Goal: Information Seeking & Learning: Learn about a topic

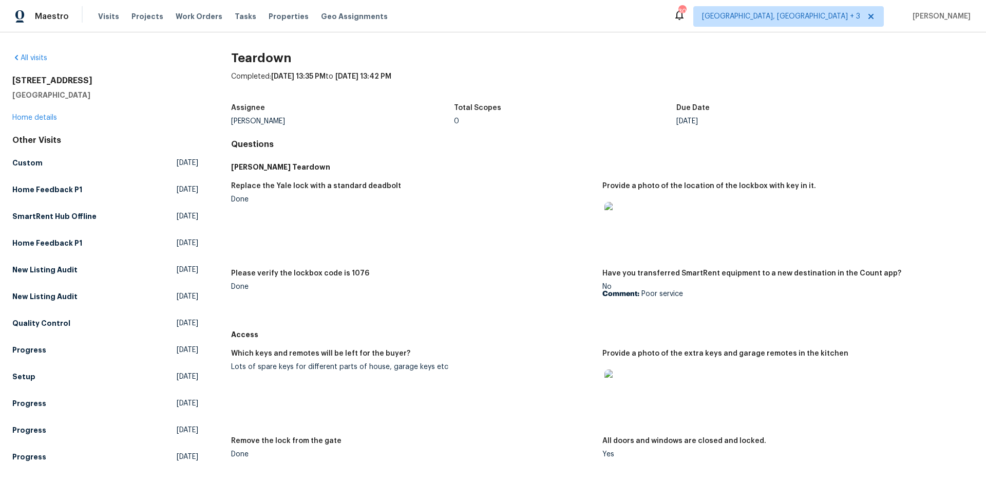
click at [621, 217] on img at bounding box center [621, 218] width 33 height 33
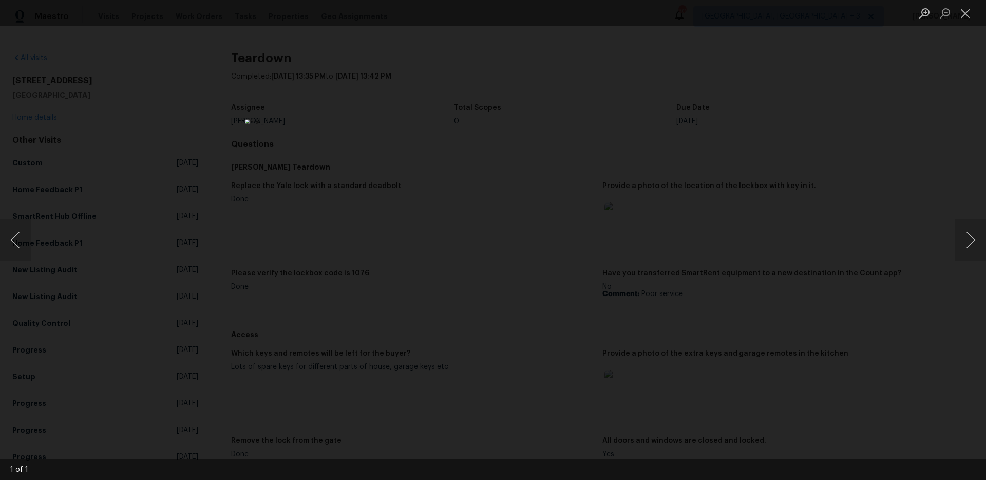
click at [705, 189] on div "Lightbox" at bounding box center [493, 240] width 986 height 480
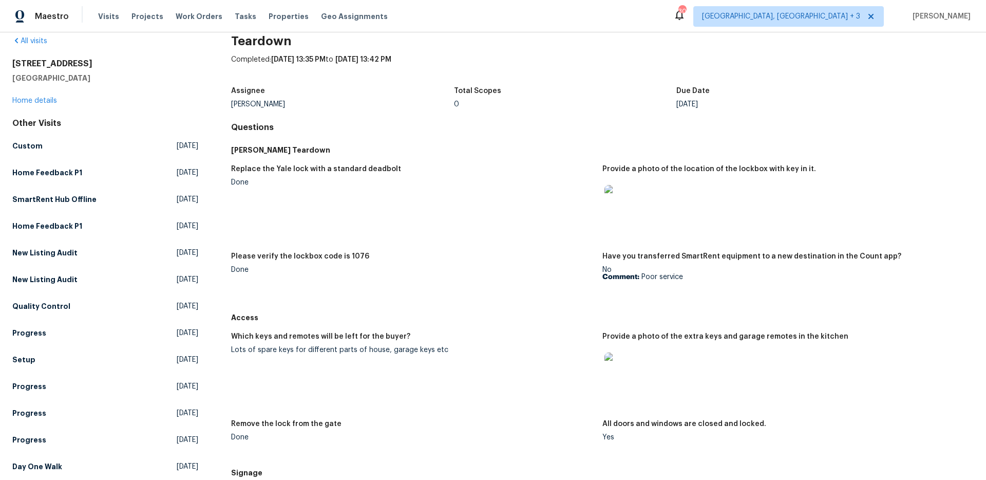
scroll to position [19, 0]
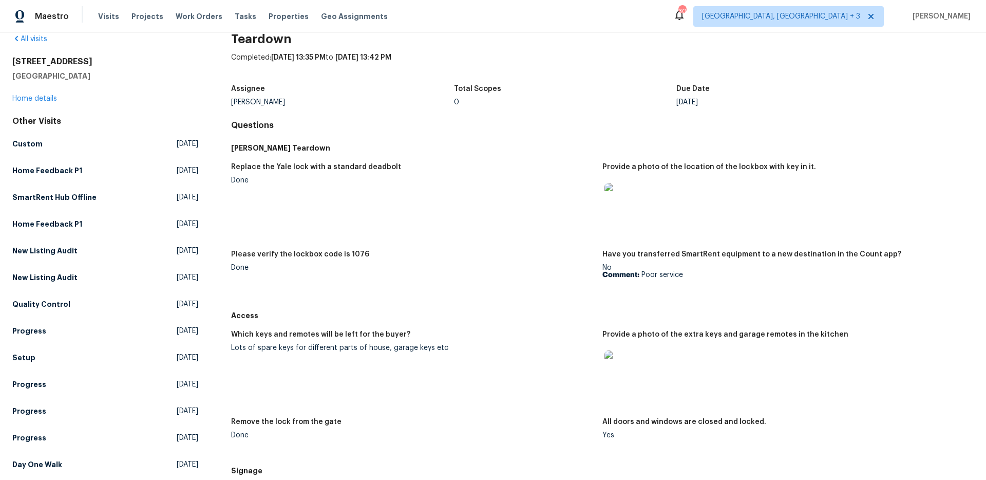
click at [612, 201] on img at bounding box center [621, 199] width 33 height 33
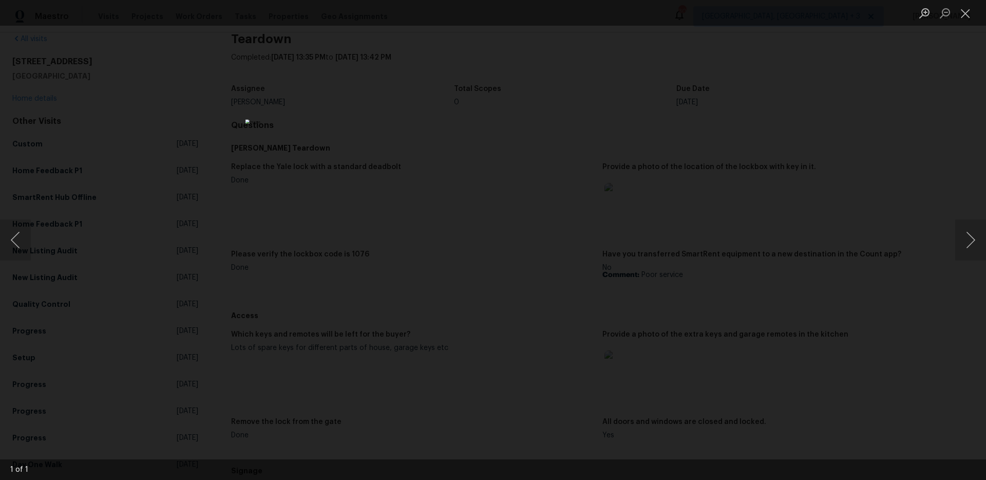
click at [720, 160] on div "Lightbox" at bounding box center [493, 240] width 986 height 480
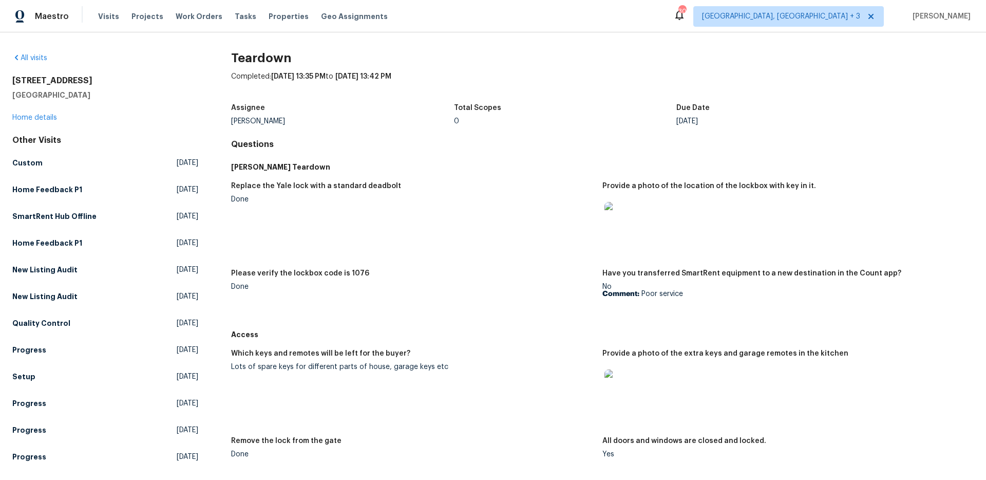
scroll to position [1, 0]
click at [613, 210] on img at bounding box center [621, 217] width 33 height 33
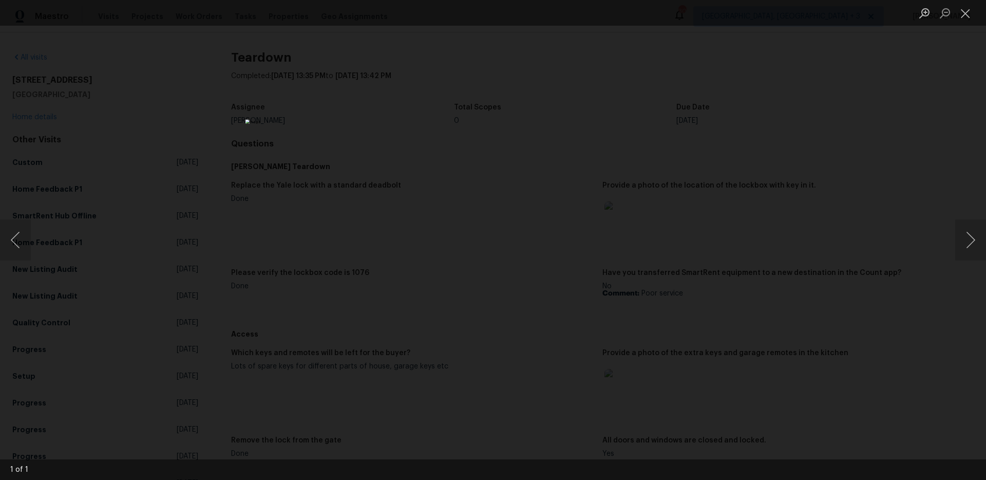
click at [522, 119] on img "Lightbox" at bounding box center [493, 239] width 495 height 241
click at [301, 166] on div "Lightbox" at bounding box center [493, 240] width 986 height 480
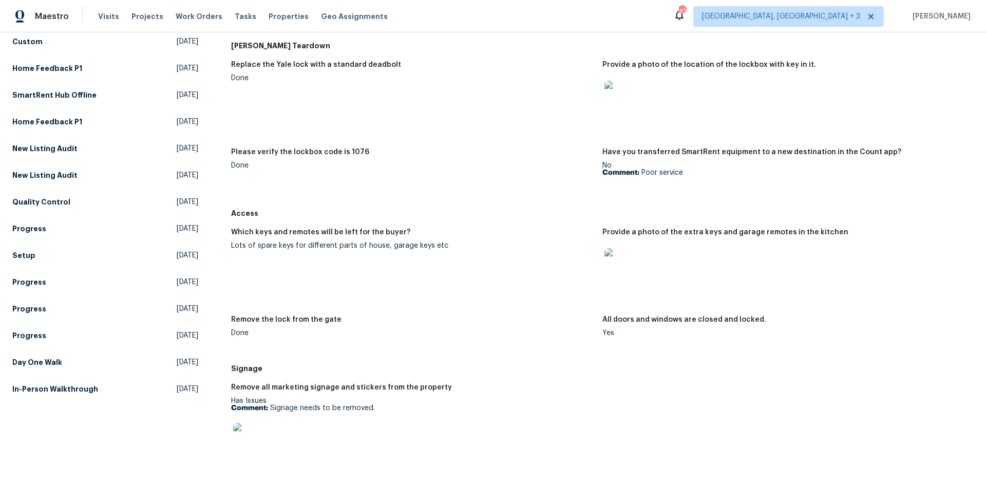
scroll to position [123, 0]
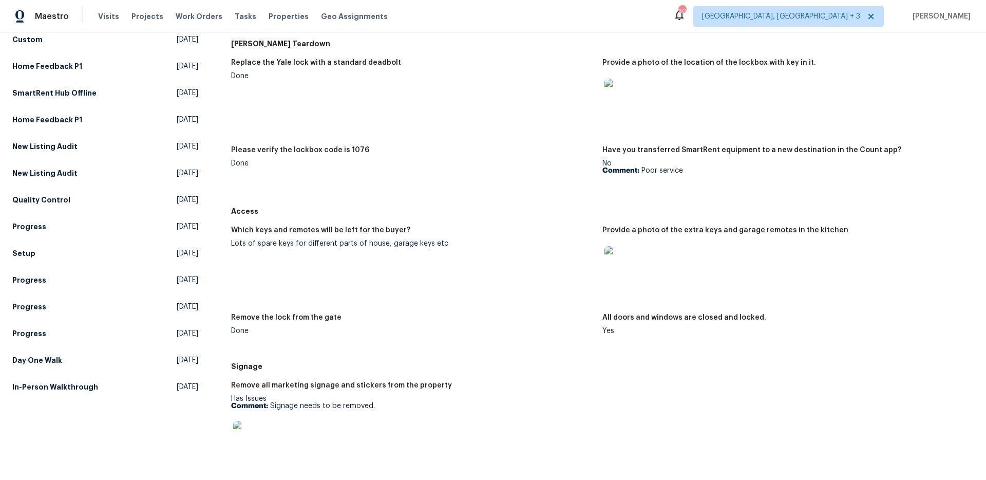
click at [714, 196] on div "Replace the Yale lock with a standard deadbolt Done Provide a photo of the loca…" at bounding box center [602, 127] width 743 height 149
click at [616, 266] on img at bounding box center [621, 262] width 33 height 33
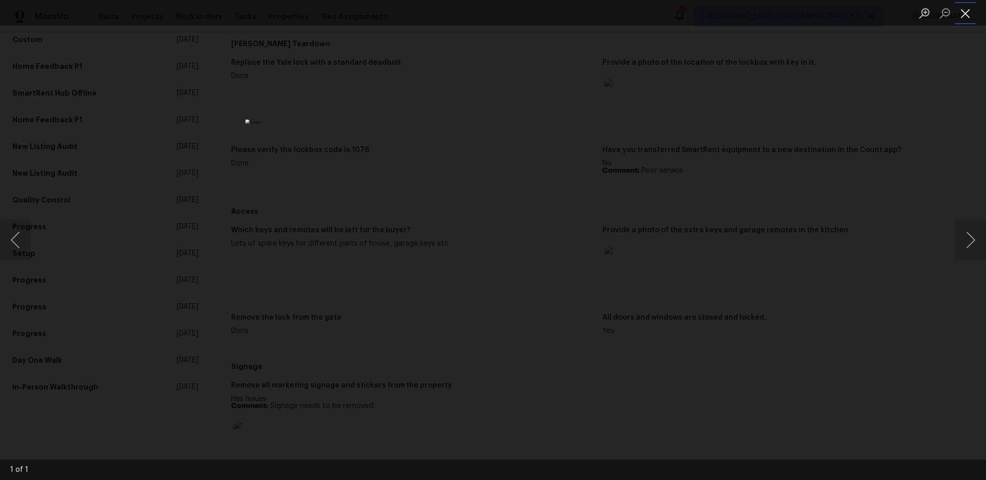
click at [967, 15] on button "Close lightbox" at bounding box center [965, 13] width 21 height 18
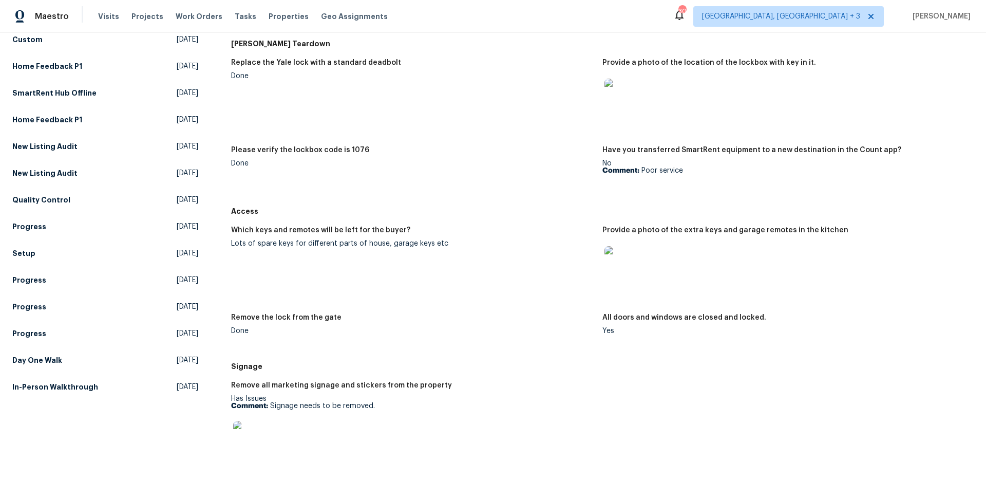
click at [250, 439] on img at bounding box center [249, 437] width 33 height 33
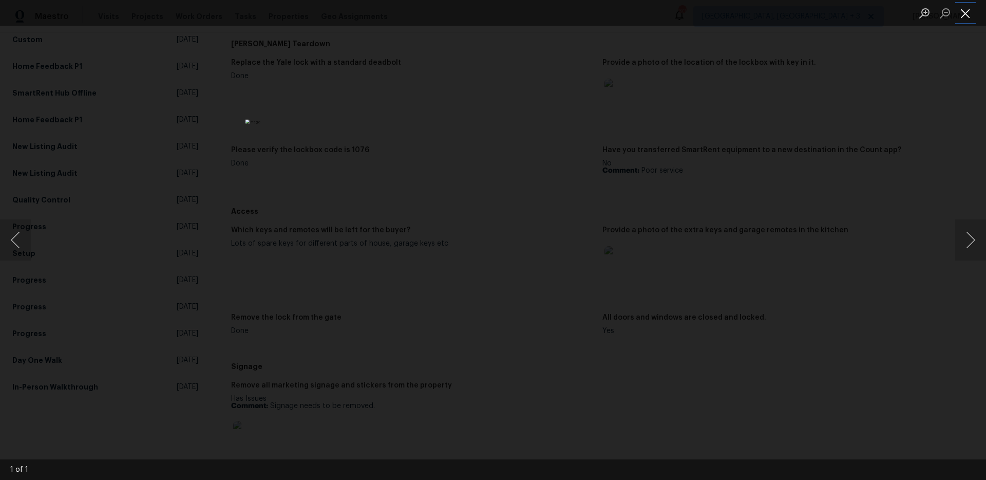
click at [965, 21] on button "Close lightbox" at bounding box center [965, 13] width 21 height 18
